Goal: Find specific page/section: Find specific page/section

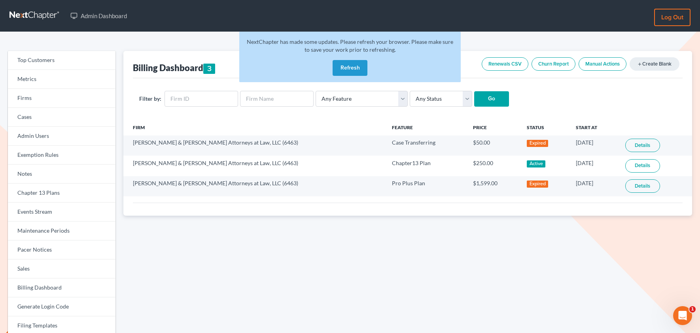
click at [343, 68] on button "Refresh" at bounding box center [349, 68] width 35 height 16
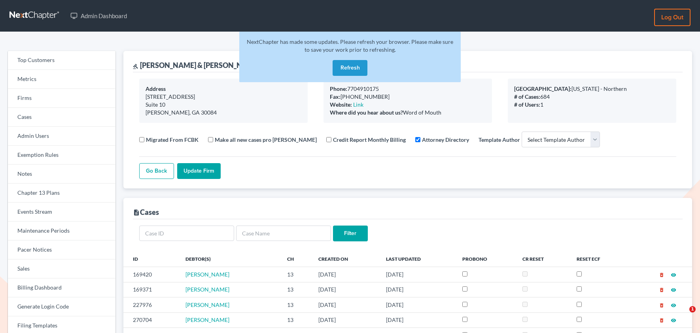
select select
click at [36, 96] on link "Firms" at bounding box center [62, 98] width 108 height 19
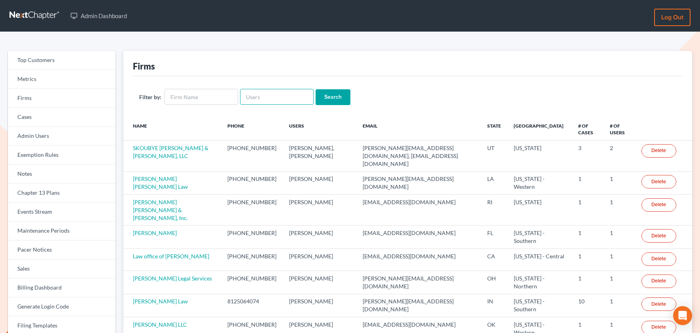
click at [257, 95] on input "text" at bounding box center [277, 97] width 74 height 16
paste input "[PERSON_NAME][EMAIL_ADDRESS][DOMAIN_NAME]"
type input "[PERSON_NAME][EMAIL_ADDRESS][DOMAIN_NAME]"
click at [315, 89] on input "Search" at bounding box center [332, 97] width 35 height 16
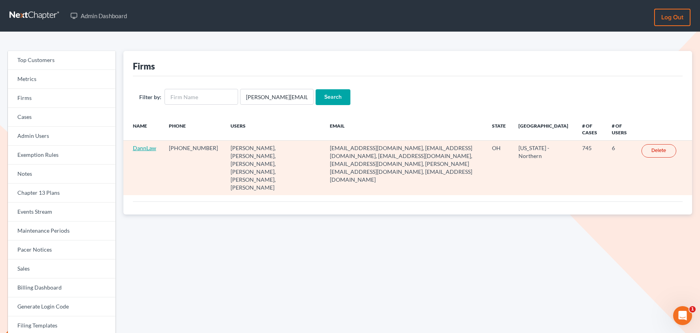
click at [149, 149] on link "DannLaw" at bounding box center [144, 148] width 23 height 7
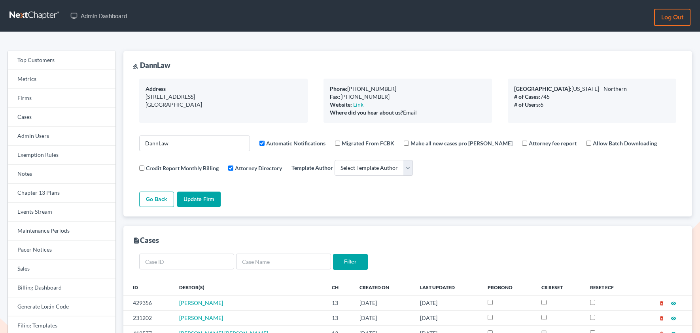
select select
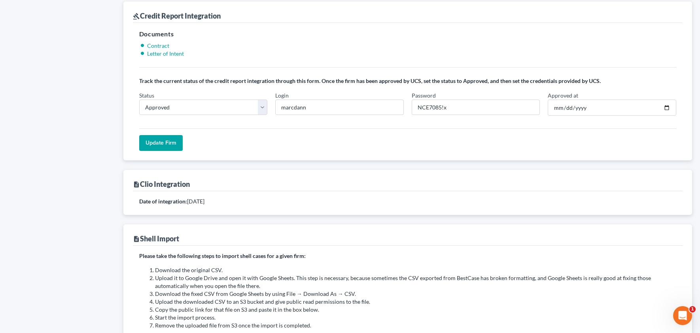
scroll to position [795, 0]
